Goal: Transaction & Acquisition: Purchase product/service

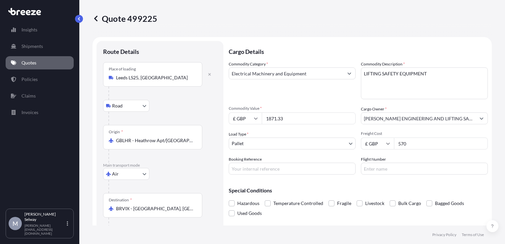
select select "Road"
select select "Air"
select select "1"
click at [181, 140] on input "GBLHR - Heathrow Apt/[GEOGRAPHIC_DATA], [GEOGRAPHIC_DATA]" at bounding box center [155, 140] width 78 height 7
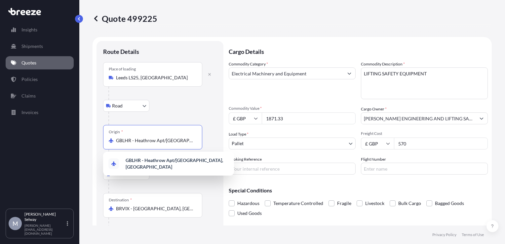
click at [181, 140] on input "GBLHR - Heathrow Apt/[GEOGRAPHIC_DATA], [GEOGRAPHIC_DATA]" at bounding box center [155, 140] width 78 height 7
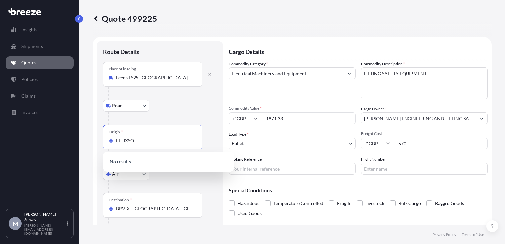
type input "GBLHR - Heathrow Apt/[GEOGRAPHIC_DATA], [GEOGRAPHIC_DATA]"
click at [134, 181] on div at bounding box center [162, 186] width 108 height 13
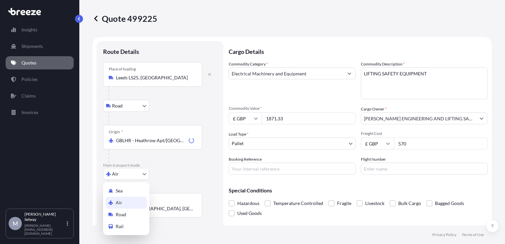
click at [128, 177] on body "0 options available. Insights Shipments Quotes Policies Claims Invoices M Morga…" at bounding box center [252, 122] width 505 height 244
click at [123, 194] on div "Sea" at bounding box center [126, 191] width 41 height 12
select select "Sea"
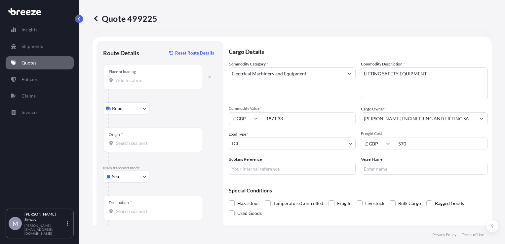
click at [157, 147] on div "Origin *" at bounding box center [152, 140] width 99 height 24
click at [157, 146] on input "Origin *" at bounding box center [155, 143] width 78 height 7
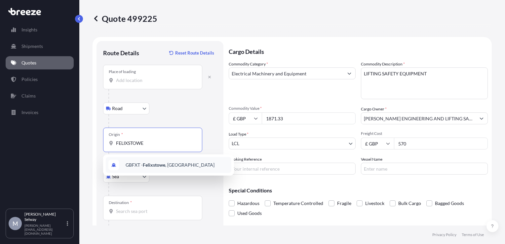
click at [171, 167] on span "GBFXT - Felixstowe , [GEOGRAPHIC_DATA]" at bounding box center [170, 165] width 89 height 7
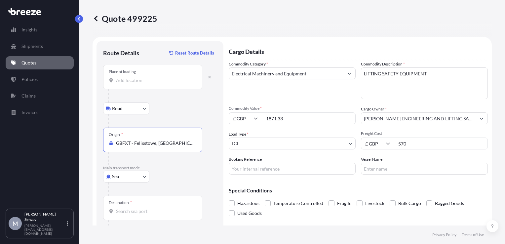
type input "GBFXT - Felixstowe, [GEOGRAPHIC_DATA]"
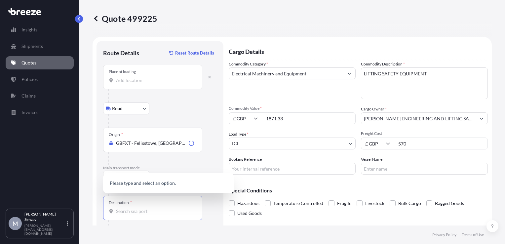
click at [147, 213] on input "Destination *" at bounding box center [155, 211] width 78 height 7
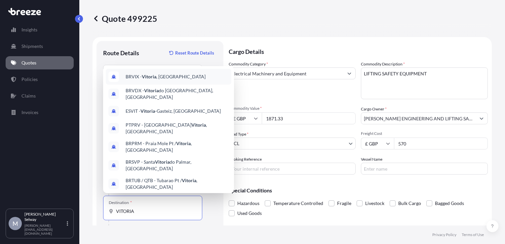
click at [190, 85] on div "BRVIX - [GEOGRAPHIC_DATA] , [GEOGRAPHIC_DATA]" at bounding box center [169, 77] width 126 height 16
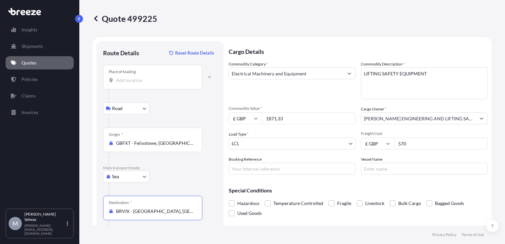
type input "BRVIX - [GEOGRAPHIC_DATA], [GEOGRAPHIC_DATA]"
click at [159, 84] on div "Place of loading" at bounding box center [152, 77] width 99 height 24
click at [159, 84] on input "Place of loading" at bounding box center [155, 80] width 78 height 7
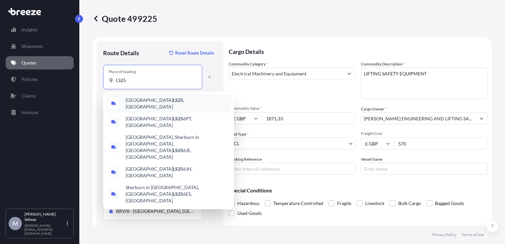
click at [158, 100] on div "Leeds LS25 , [GEOGRAPHIC_DATA]" at bounding box center [169, 103] width 126 height 19
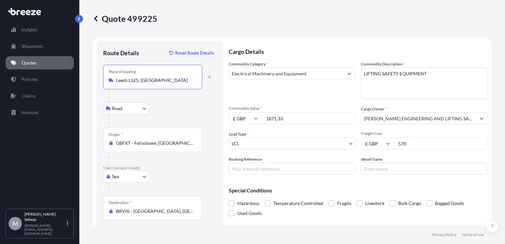
type input "Leeds LS25, [GEOGRAPHIC_DATA]"
